Goal: Task Accomplishment & Management: Manage account settings

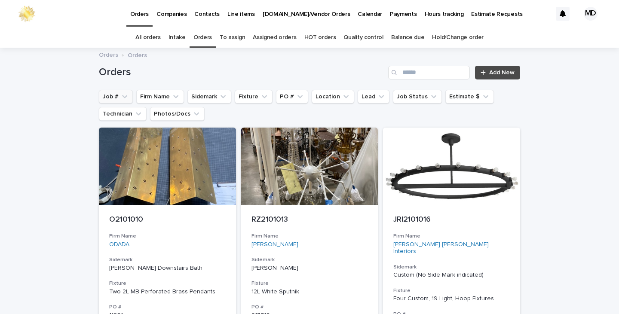
click at [115, 98] on button "Job #" at bounding box center [116, 97] width 34 height 14
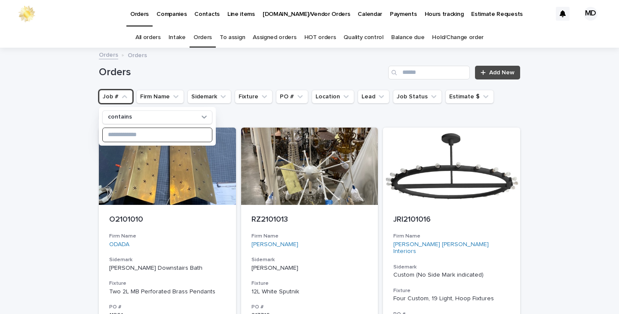
click at [120, 135] on input at bounding box center [157, 135] width 109 height 14
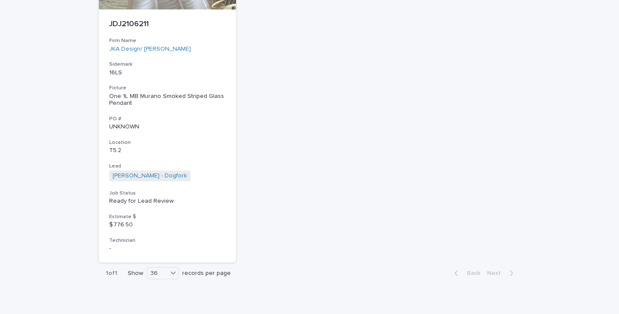
scroll to position [209, 0]
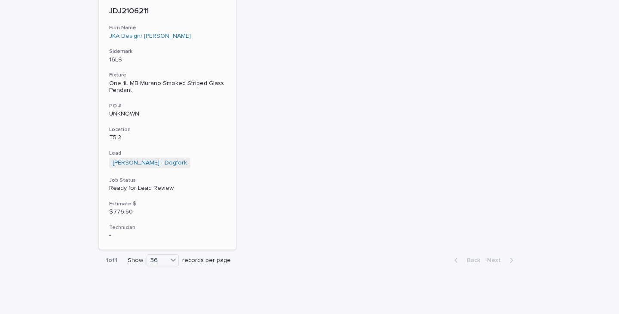
type input "****"
click at [126, 86] on div "One 1L MB Murano Smoked Striped Glass Pendant" at bounding box center [167, 87] width 117 height 15
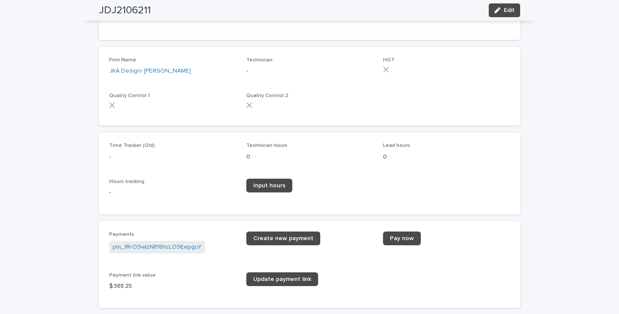
scroll to position [1204, 0]
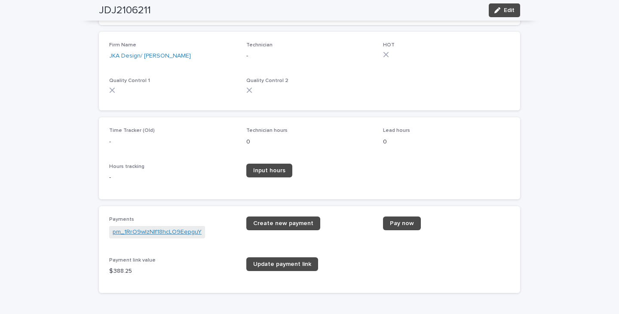
click at [159, 229] on link "pm_1RrO9wIzNIf18hcLO9EepguY" at bounding box center [157, 232] width 89 height 9
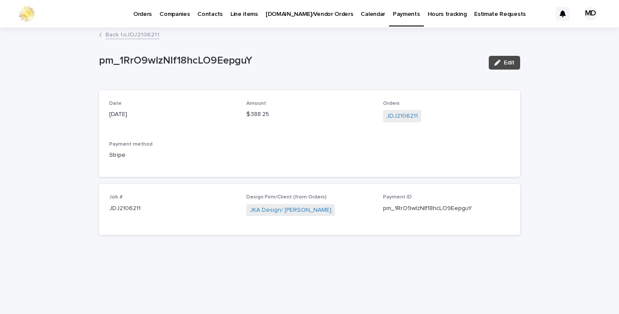
click at [144, 33] on link "Back to JDJ2106211" at bounding box center [132, 34] width 54 height 10
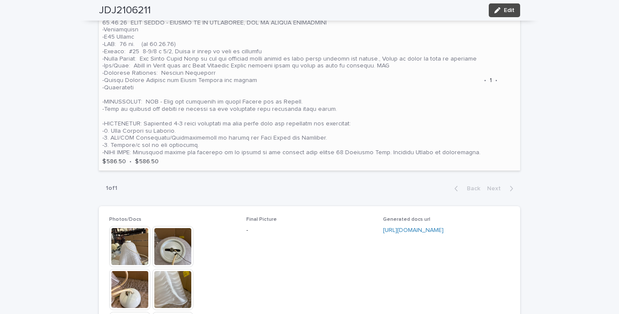
scroll to position [672, 0]
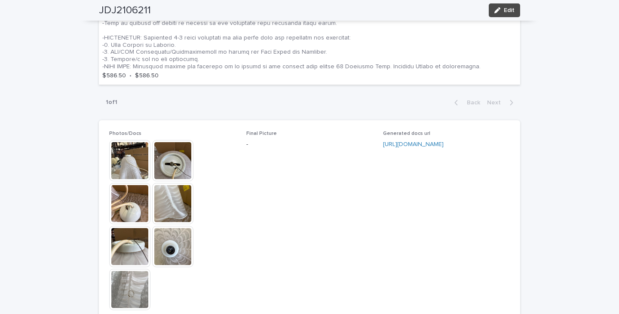
click at [168, 200] on img at bounding box center [172, 203] width 41 height 41
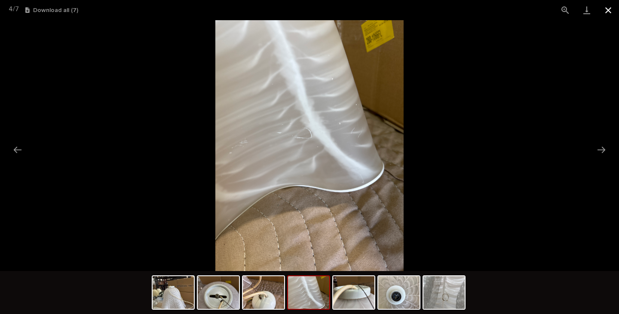
click at [609, 9] on button "Close gallery" at bounding box center [608, 10] width 21 height 20
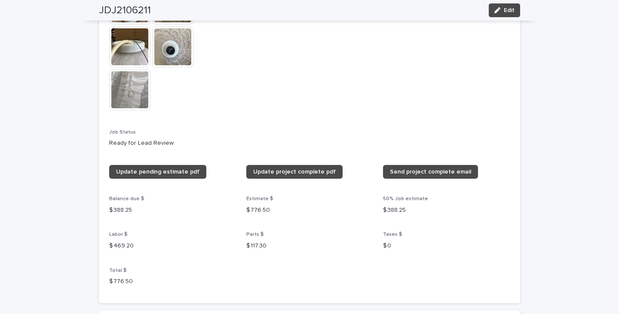
scroll to position [887, 0]
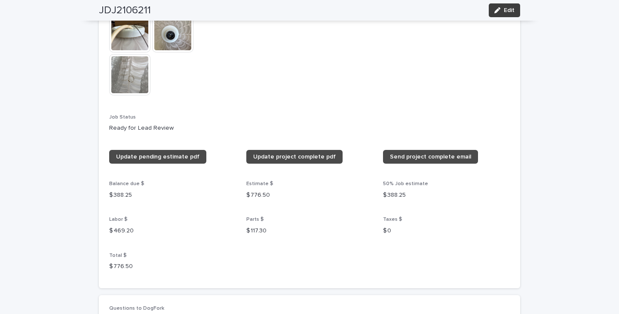
click at [506, 8] on span "Edit" at bounding box center [509, 10] width 11 height 6
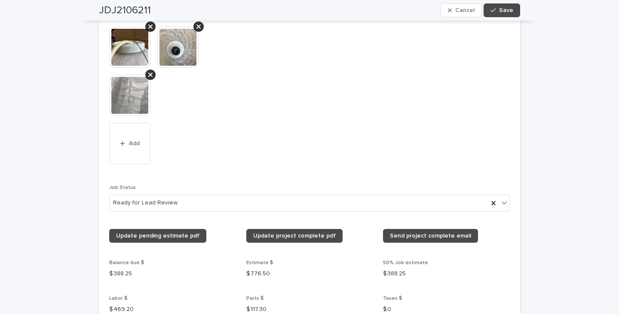
scroll to position [1001, 0]
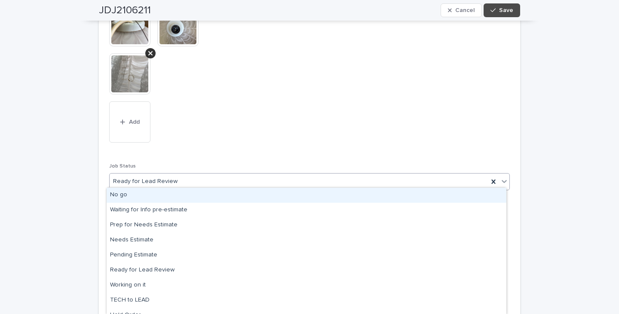
click at [502, 178] on icon at bounding box center [504, 181] width 9 height 9
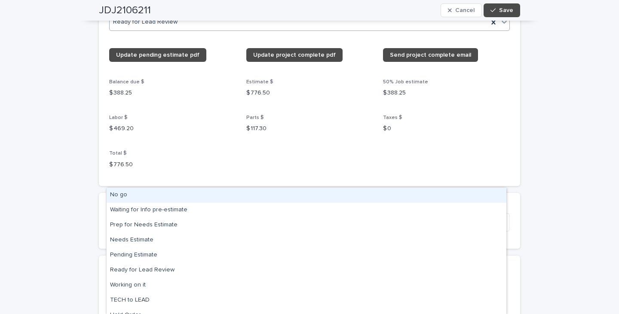
scroll to position [1259, 0]
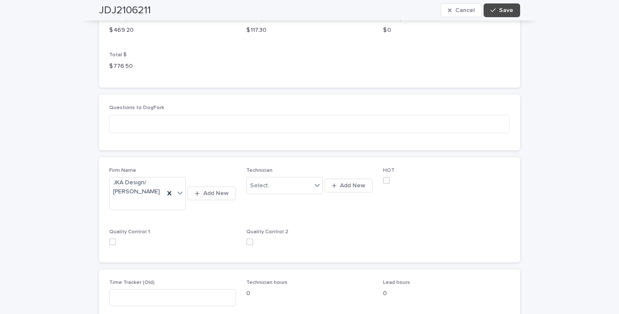
click at [446, 184] on div "HOT" at bounding box center [446, 179] width 127 height 23
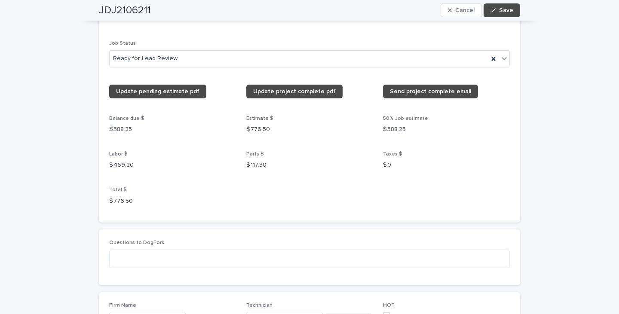
scroll to position [1087, 0]
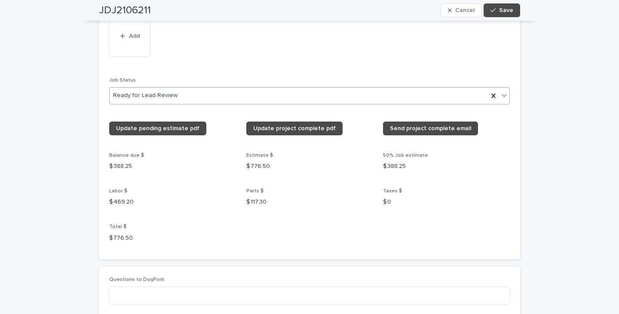
click at [502, 94] on icon at bounding box center [504, 95] width 5 height 3
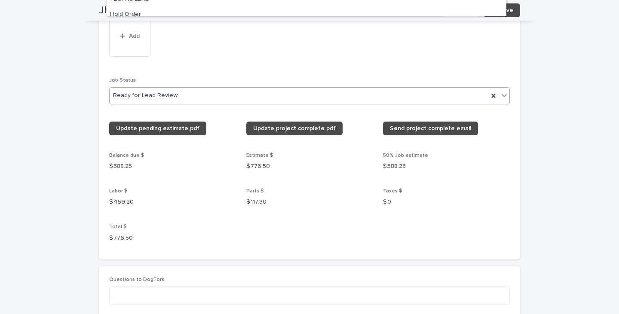
click at [503, 91] on icon at bounding box center [504, 95] width 9 height 9
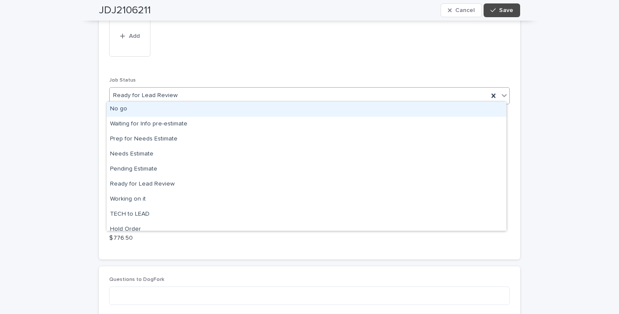
click at [502, 94] on icon at bounding box center [504, 95] width 5 height 3
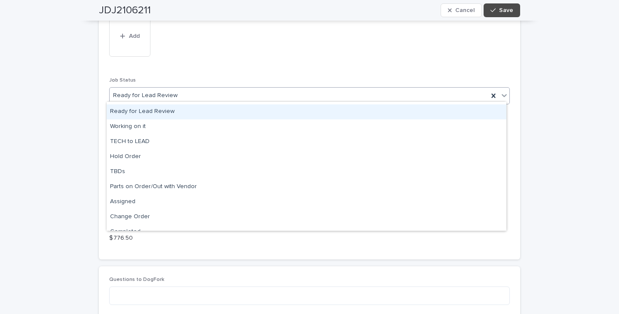
scroll to position [82, 0]
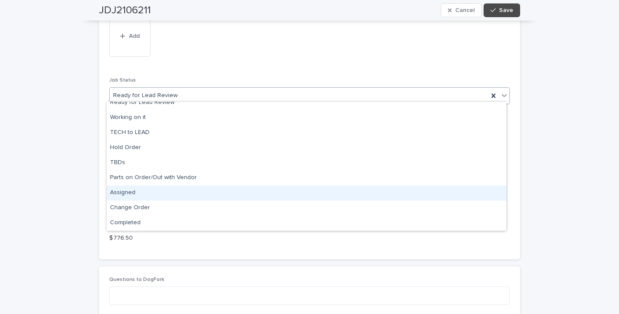
click at [135, 195] on div "Assigned" at bounding box center [307, 193] width 400 height 15
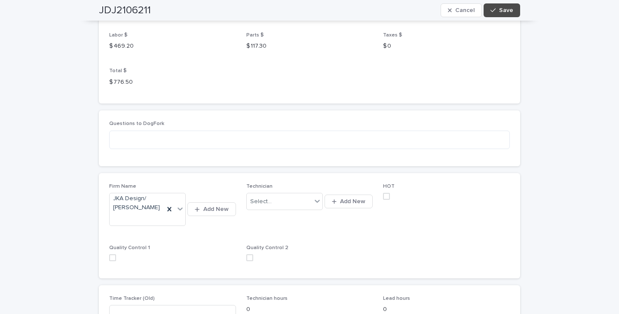
scroll to position [1259, 0]
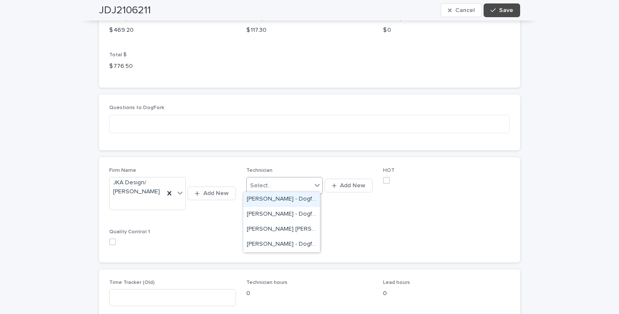
click at [315, 184] on icon at bounding box center [317, 185] width 5 height 3
click at [272, 227] on div "[PERSON_NAME] [PERSON_NAME] - Dogfork - Technician" at bounding box center [281, 229] width 77 height 15
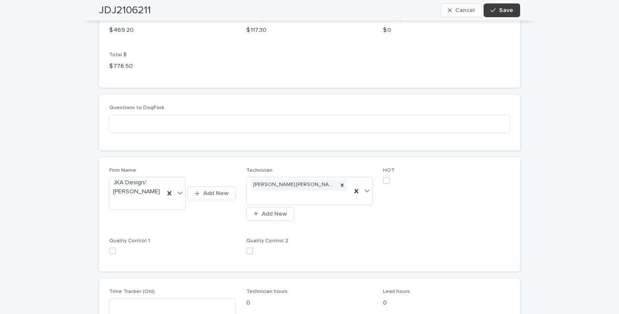
click at [506, 12] on span "Save" at bounding box center [506, 10] width 14 height 6
